Goal: Transaction & Acquisition: Purchase product/service

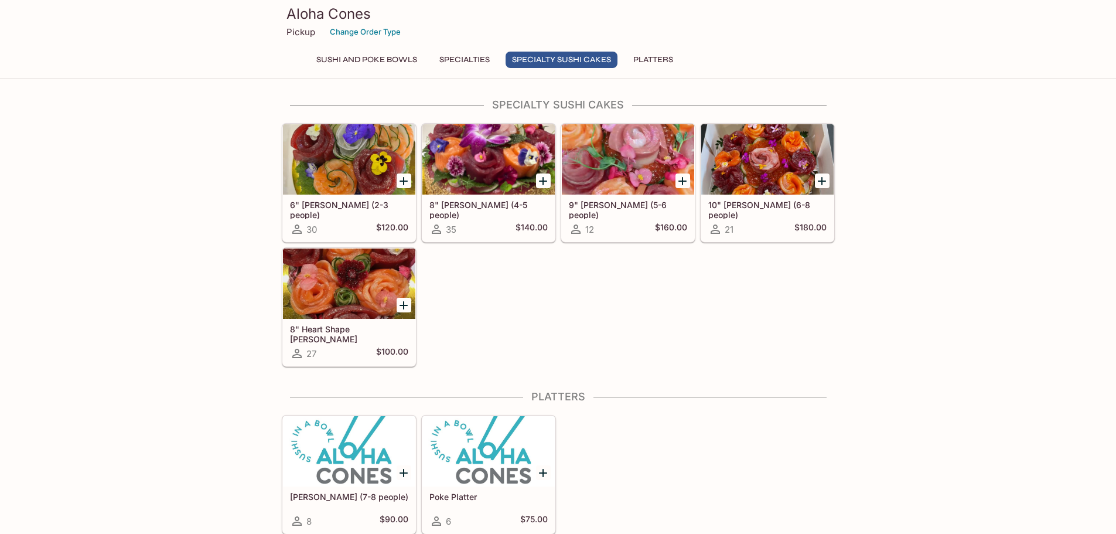
scroll to position [766, 0]
drag, startPoint x: 961, startPoint y: 359, endPoint x: 970, endPoint y: 344, distance: 16.3
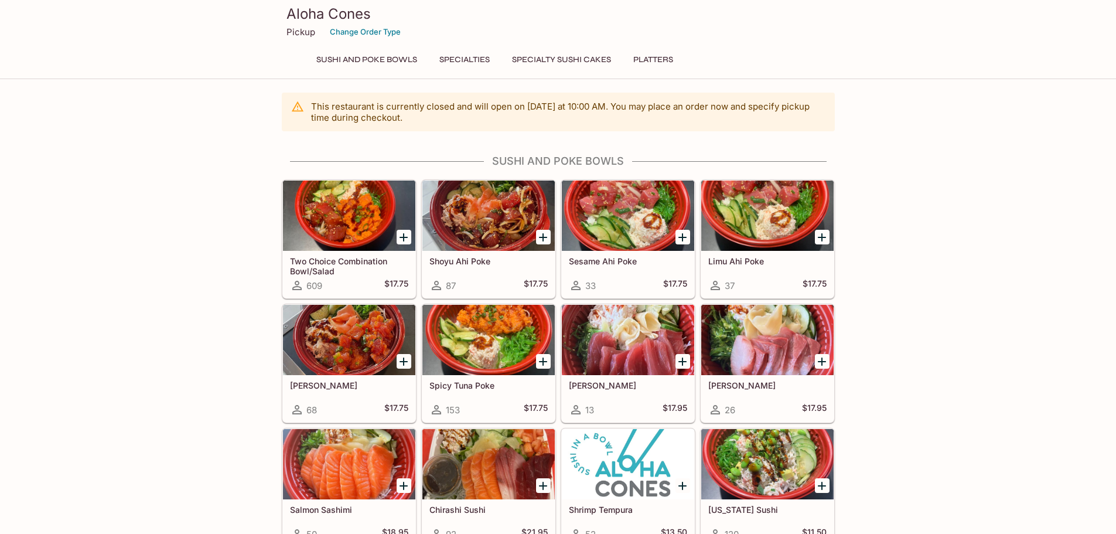
scroll to position [0, 0]
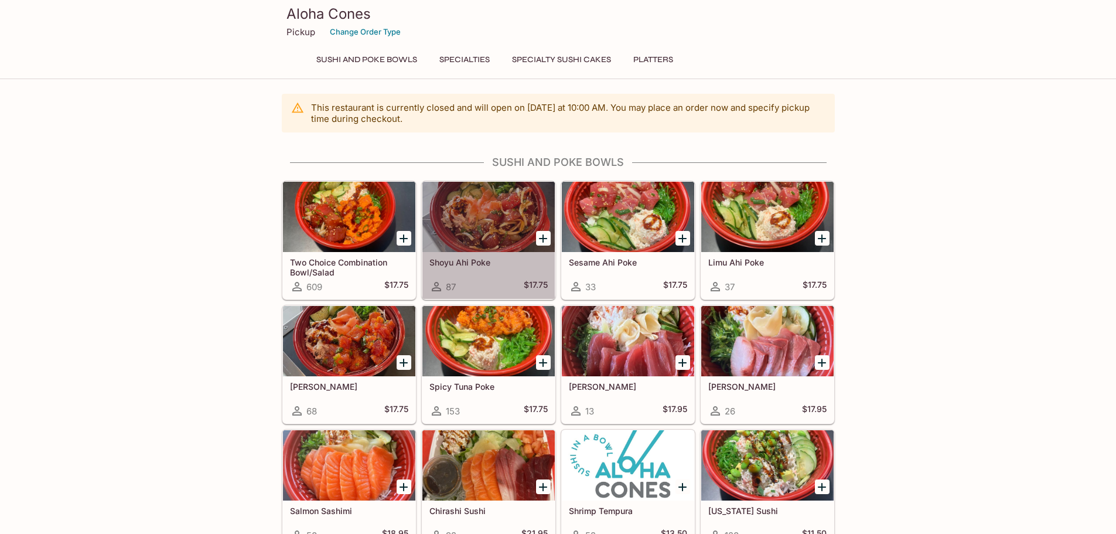
click at [496, 273] on div "Shoyu Ahi Poke 87 $17.75" at bounding box center [488, 275] width 132 height 47
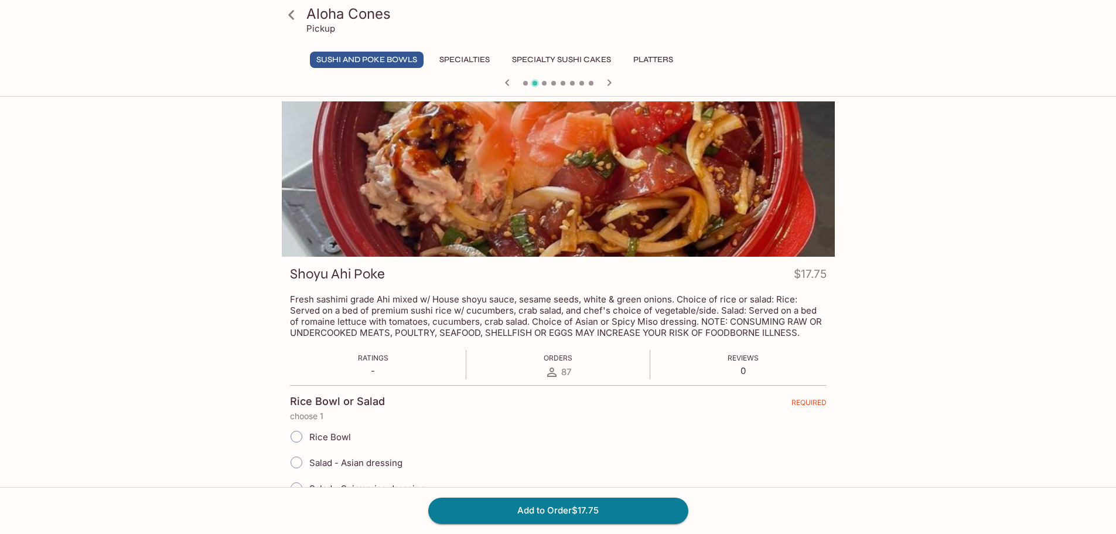
click at [1018, 367] on div "Aloha Cones Pickup Sushi and Poke Bowls Specialties Specialty Sushi Cakes Platt…" at bounding box center [558, 368] width 1116 height 534
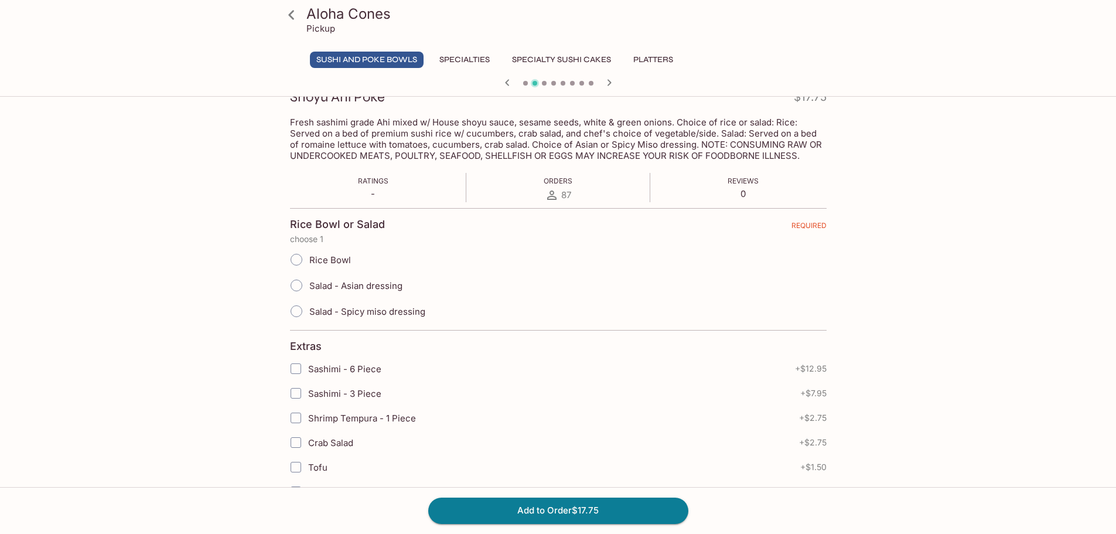
scroll to position [176, 0]
click at [989, 267] on div "Aloha Cones Pickup Sushi and Poke Bowls Specialties Specialty Sushi Cakes Platt…" at bounding box center [558, 193] width 1116 height 534
click at [294, 258] on input "Rice Bowl" at bounding box center [296, 260] width 25 height 25
radio input "true"
click at [203, 221] on div "Aloha Cones Pickup Sushi and Poke Bowls Specialties Specialty Sushi Cakes Platt…" at bounding box center [558, 525] width 750 height 1198
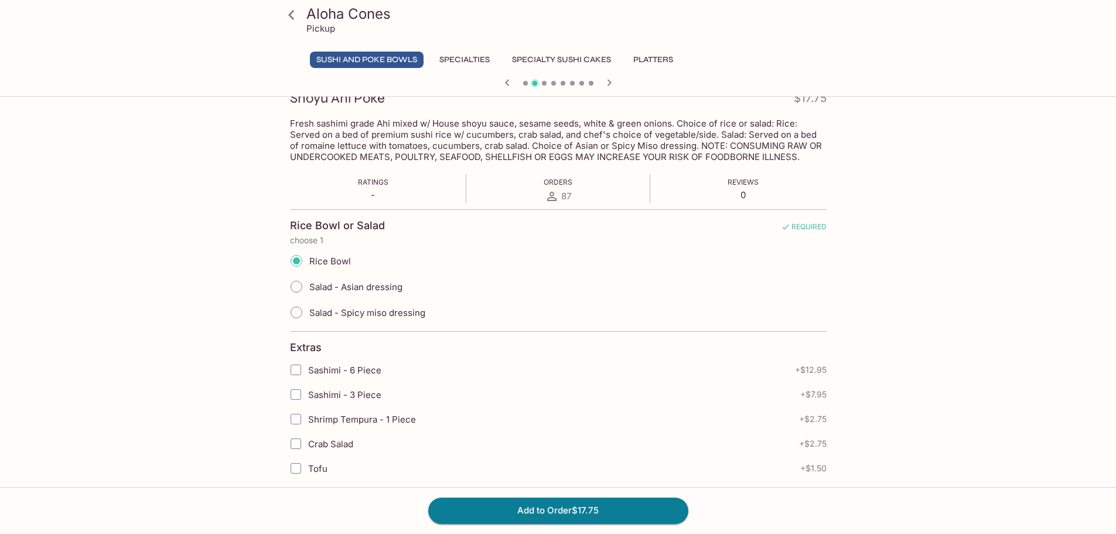
click at [951, 214] on div "Aloha Cones Pickup Sushi and Poke Bowls Specialties Specialty Sushi Cakes Platt…" at bounding box center [558, 193] width 1116 height 534
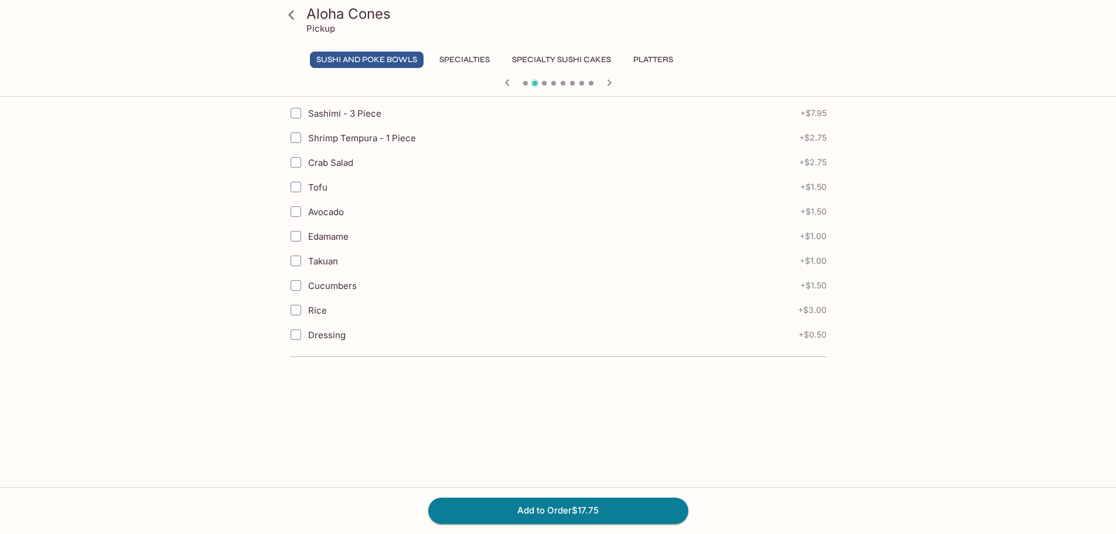
scroll to position [644, 0]
